Goal: Consume media (video, audio): Consume media (video, audio)

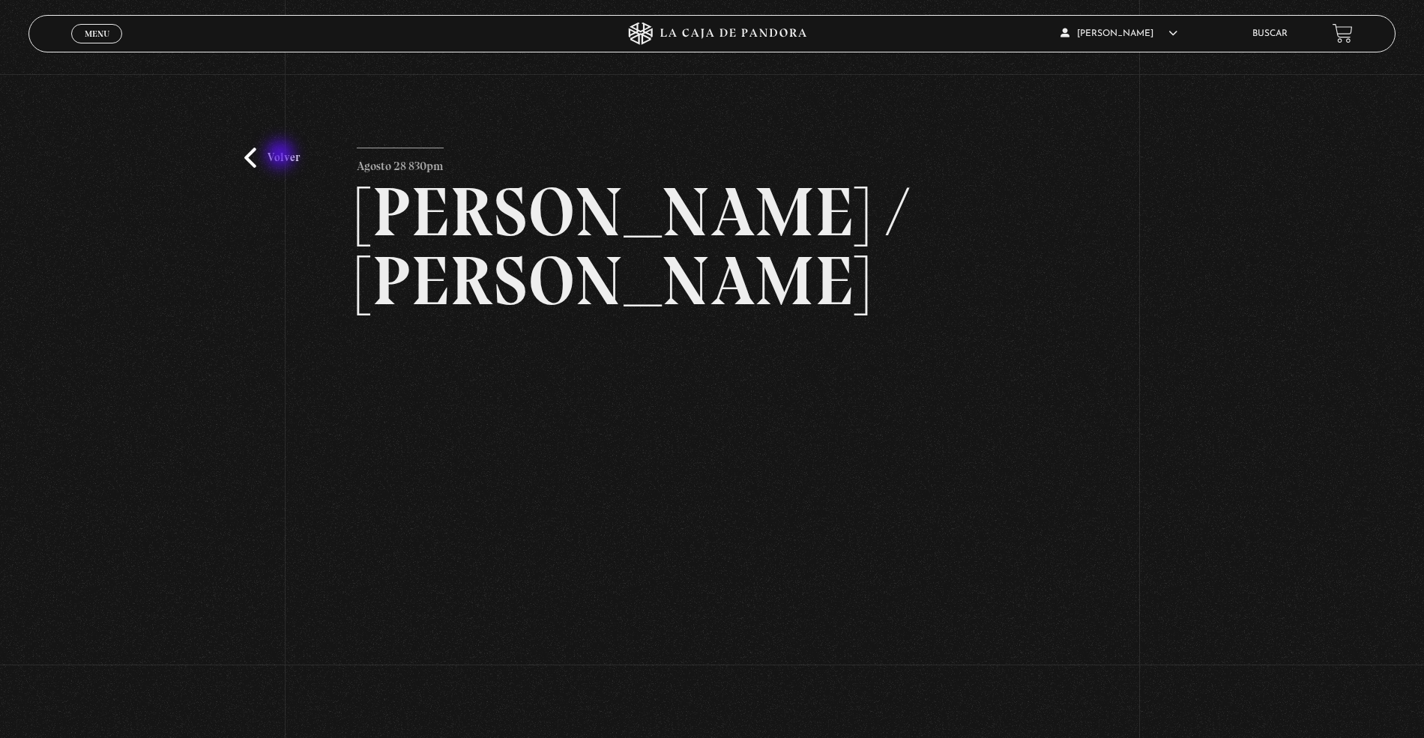
click at [282, 156] on link "Volver" at bounding box center [271, 158] width 55 height 20
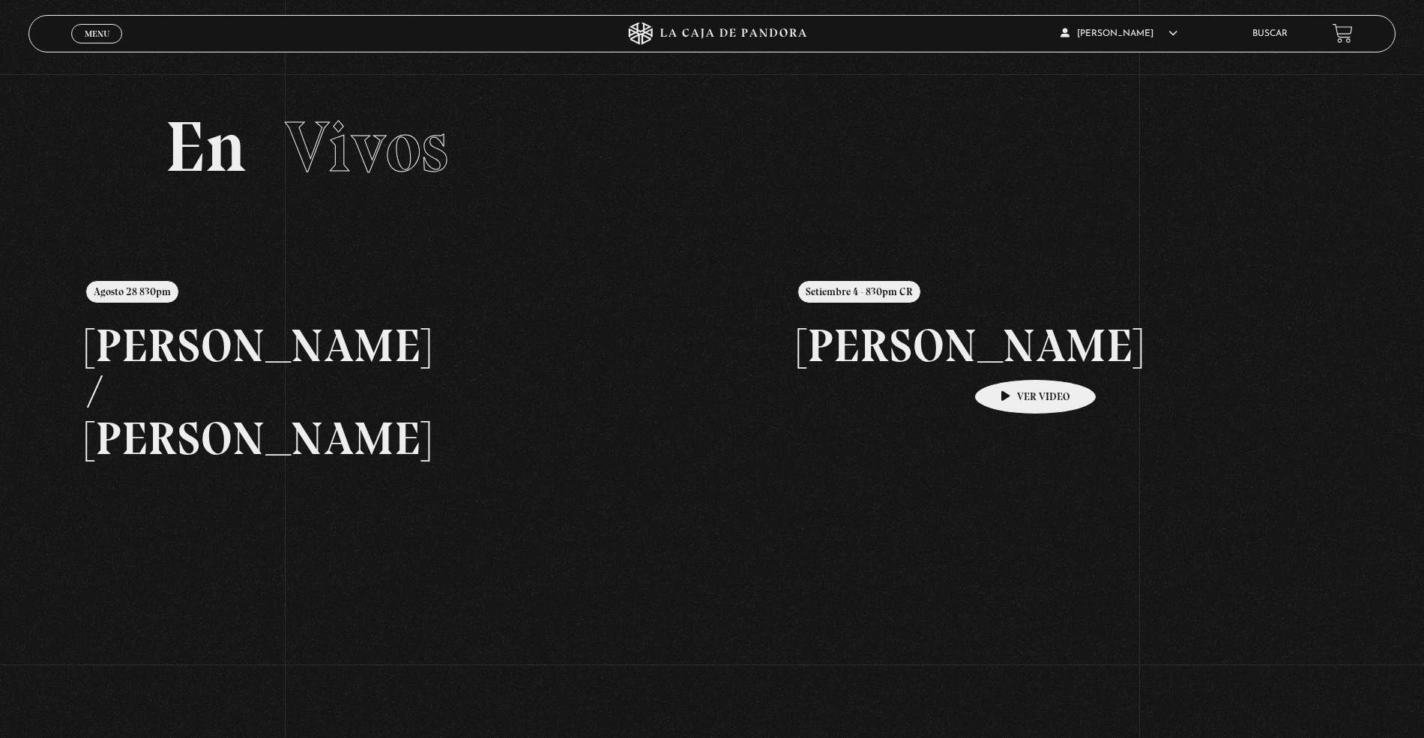
scroll to position [100, 0]
